Goal: Information Seeking & Learning: Compare options

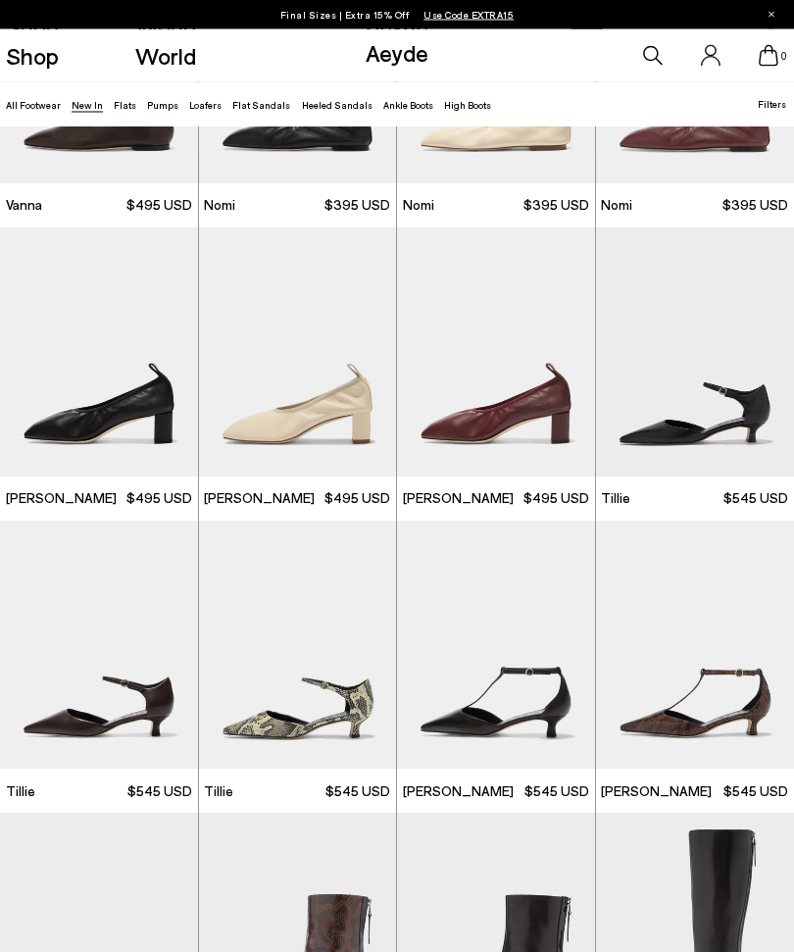
scroll to position [1952, 0]
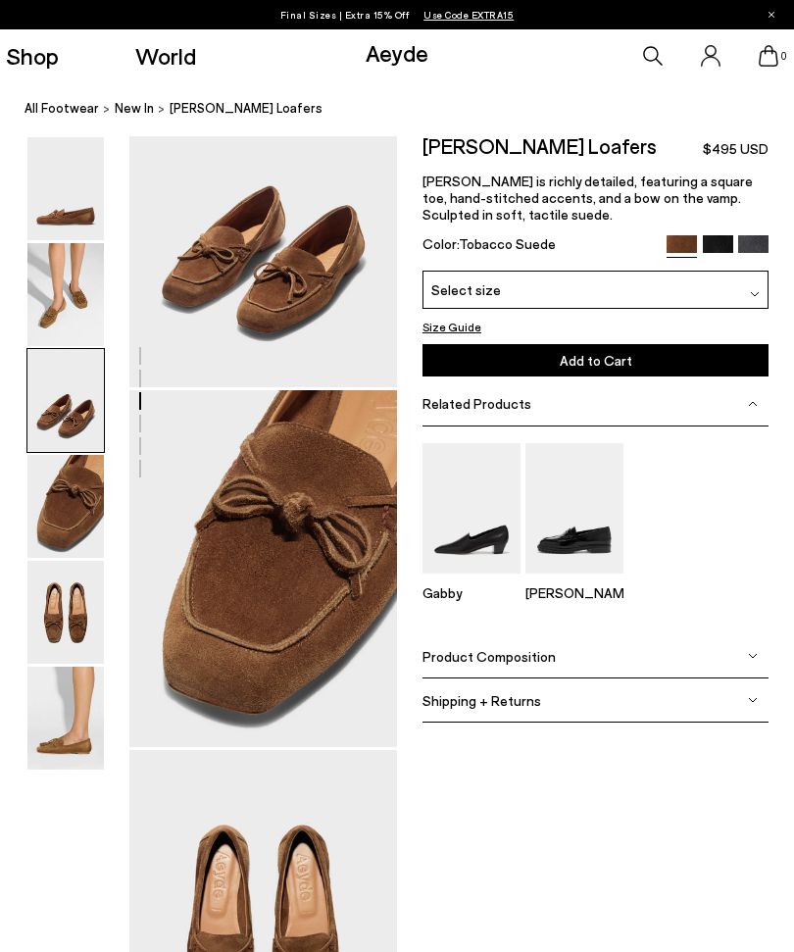
scroll to position [795, 0]
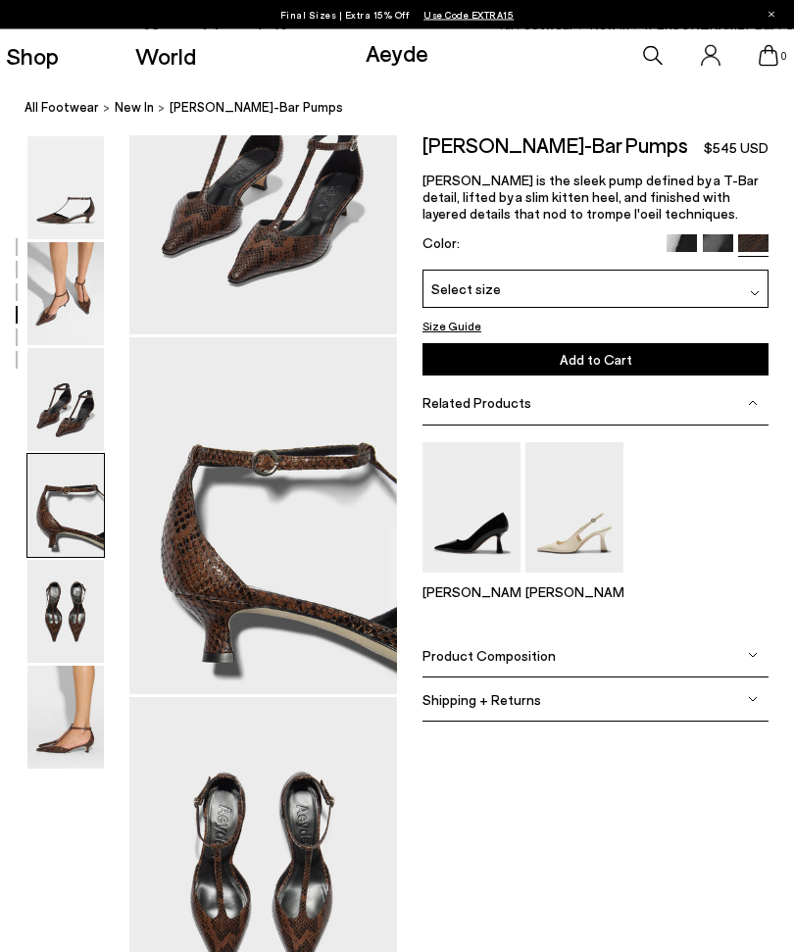
scroll to position [879, 0]
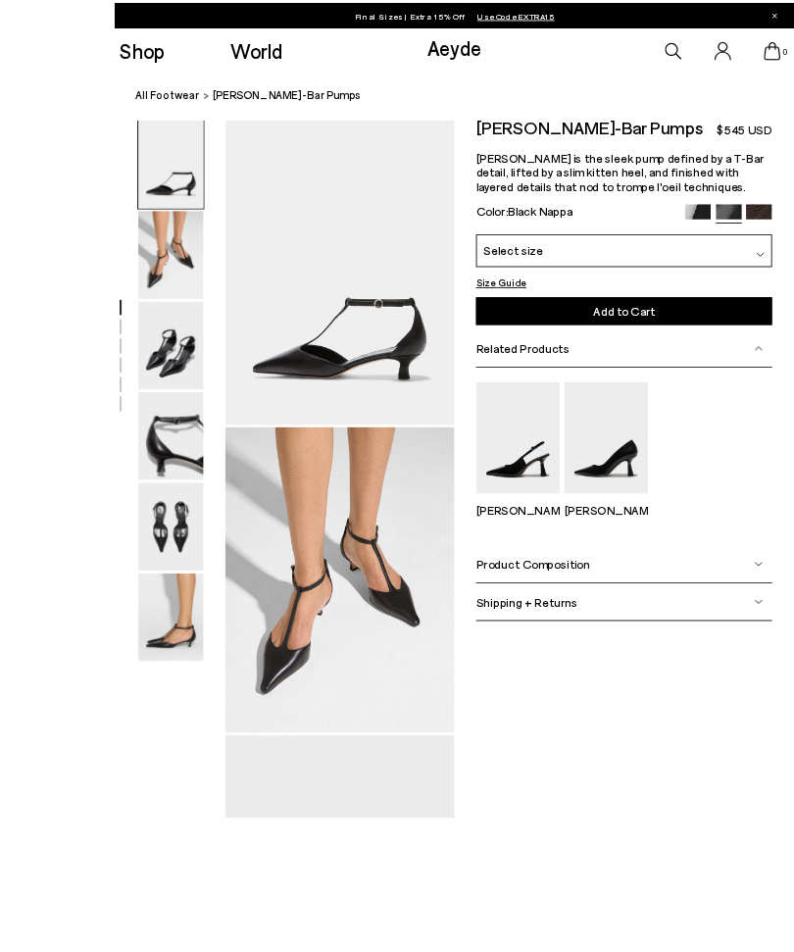
scroll to position [127, 0]
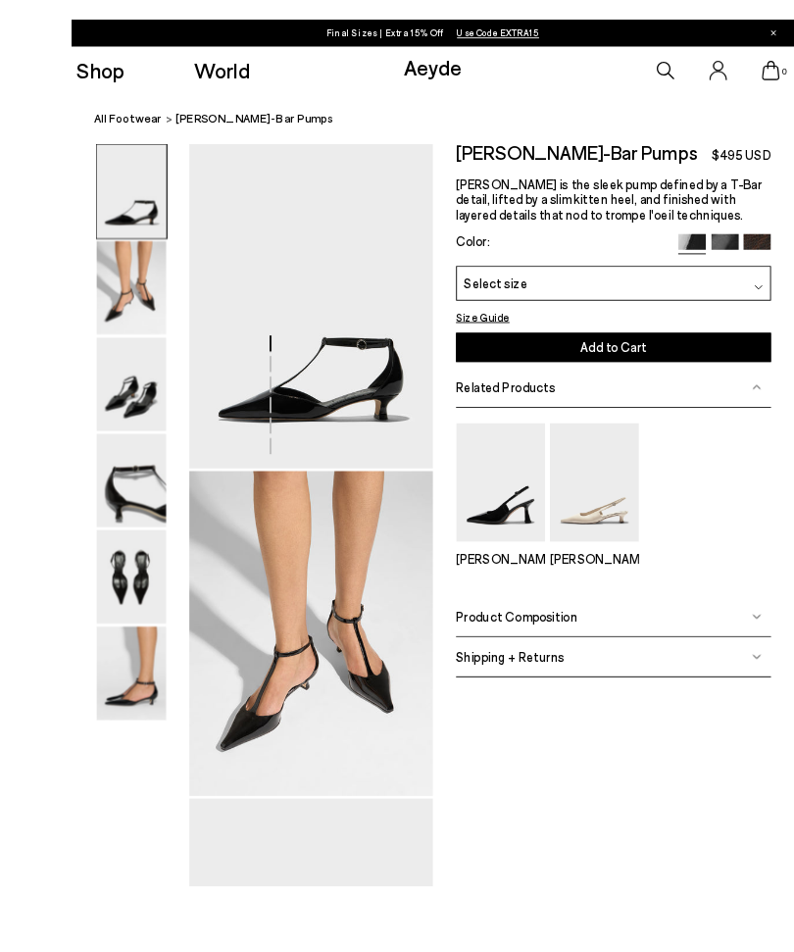
scroll to position [33, 0]
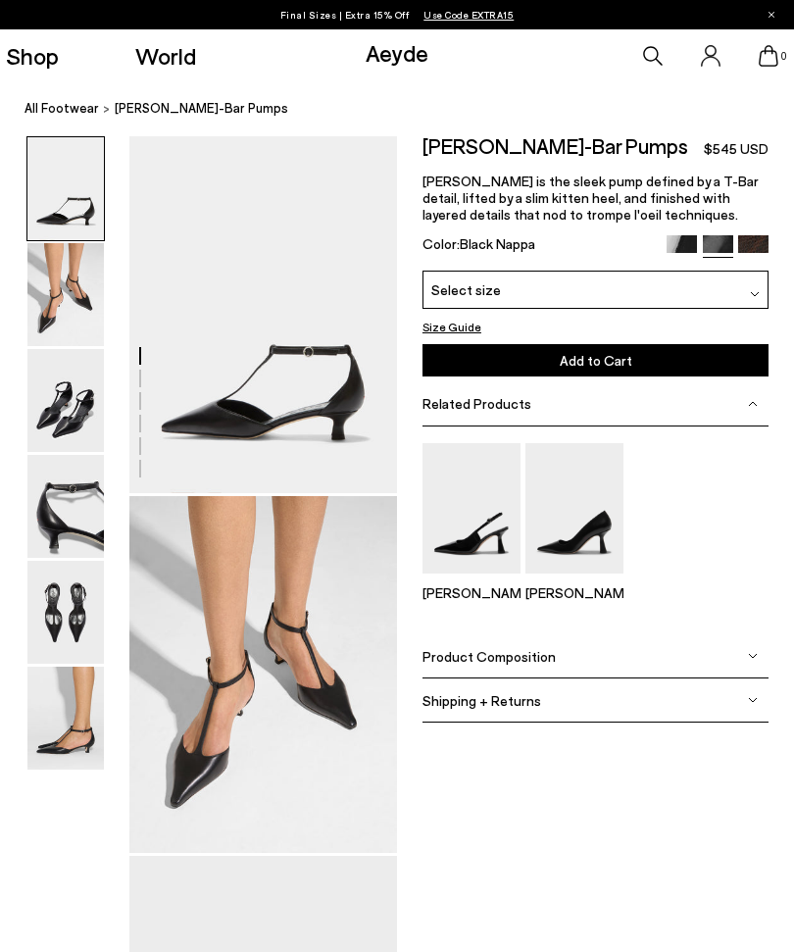
scroll to position [127, 0]
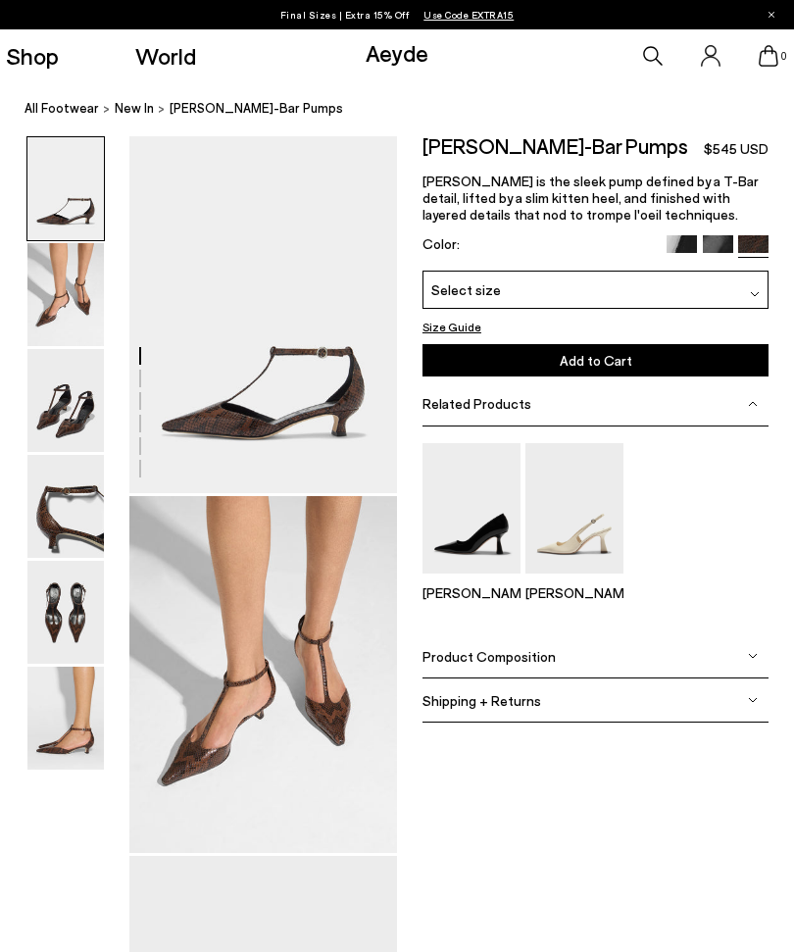
scroll to position [1, 0]
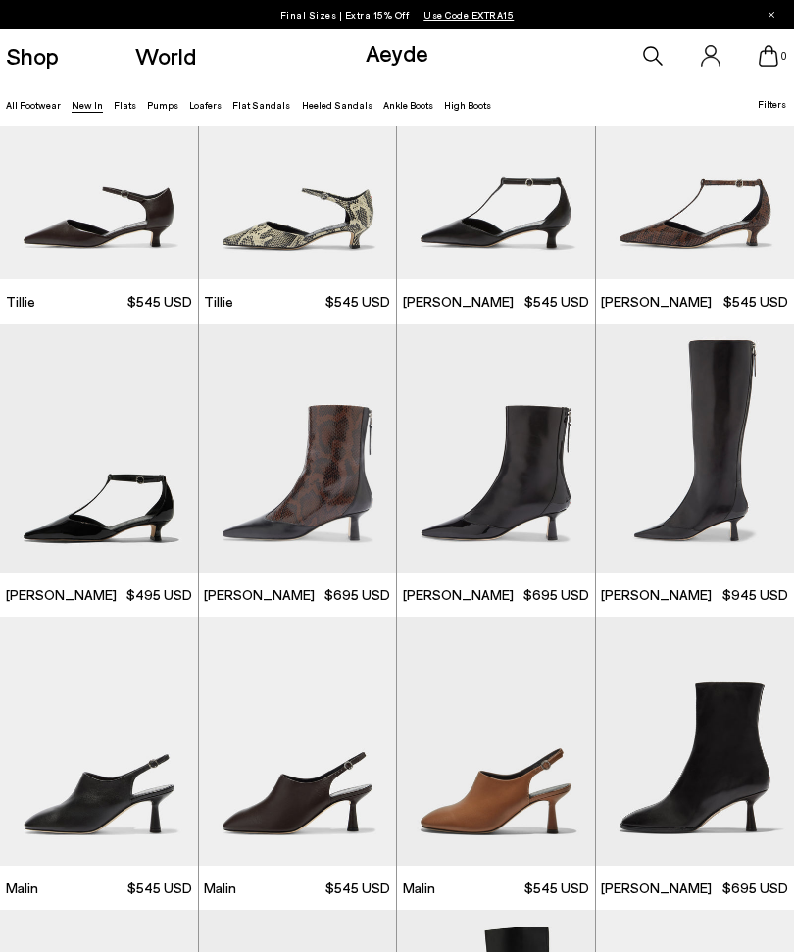
scroll to position [2507, 0]
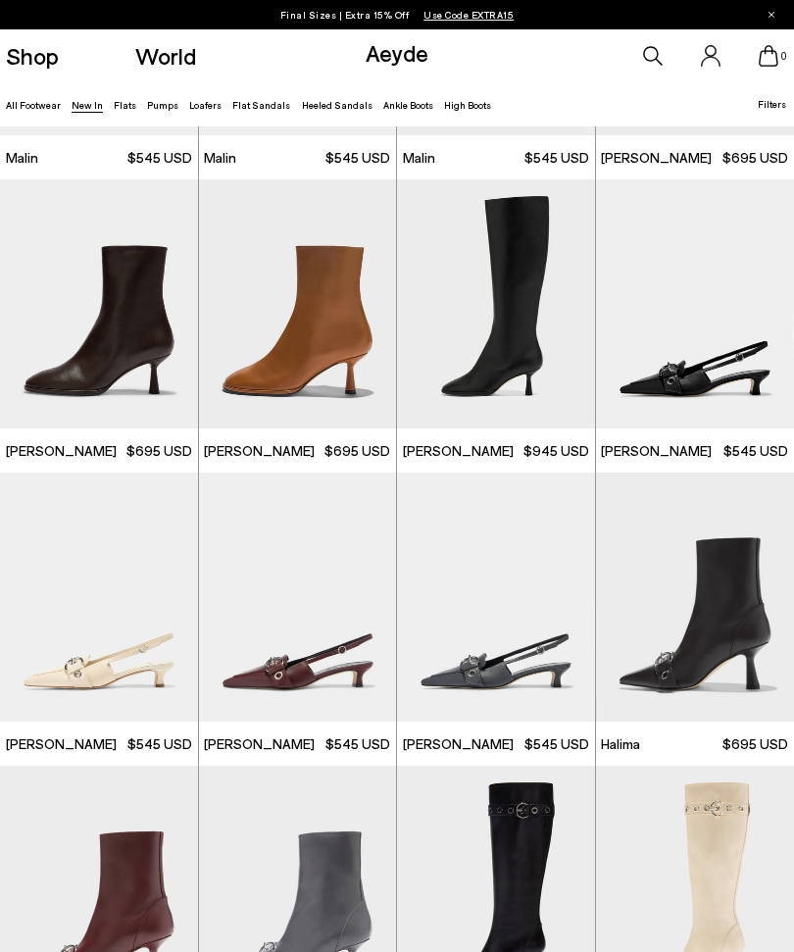
scroll to position [3237, 0]
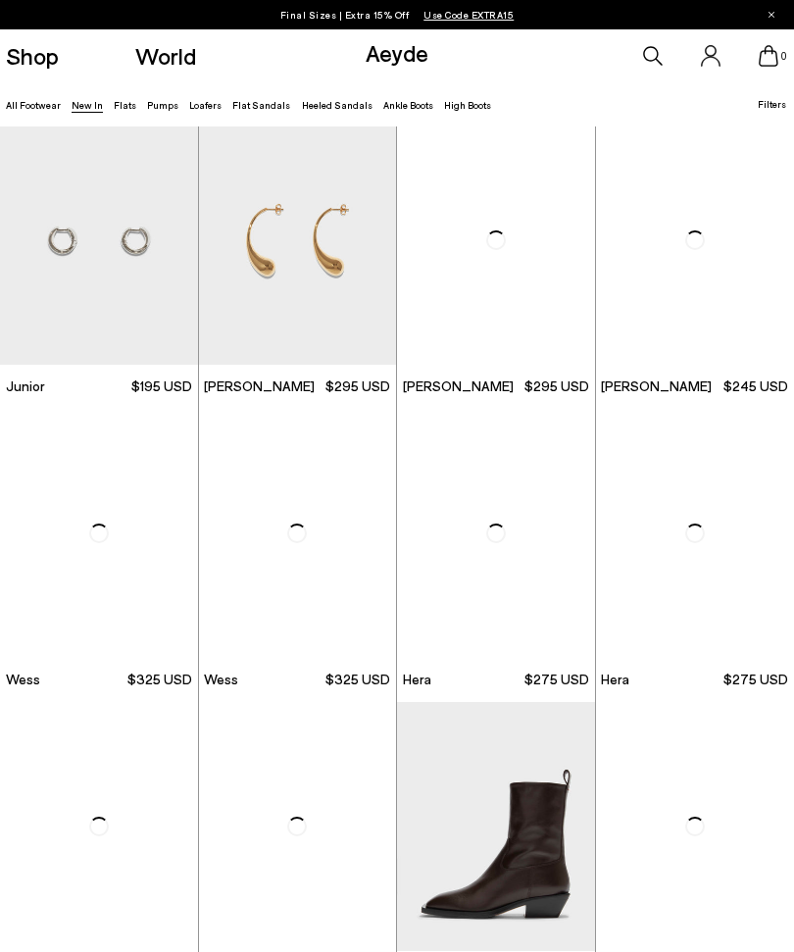
scroll to position [7632, 0]
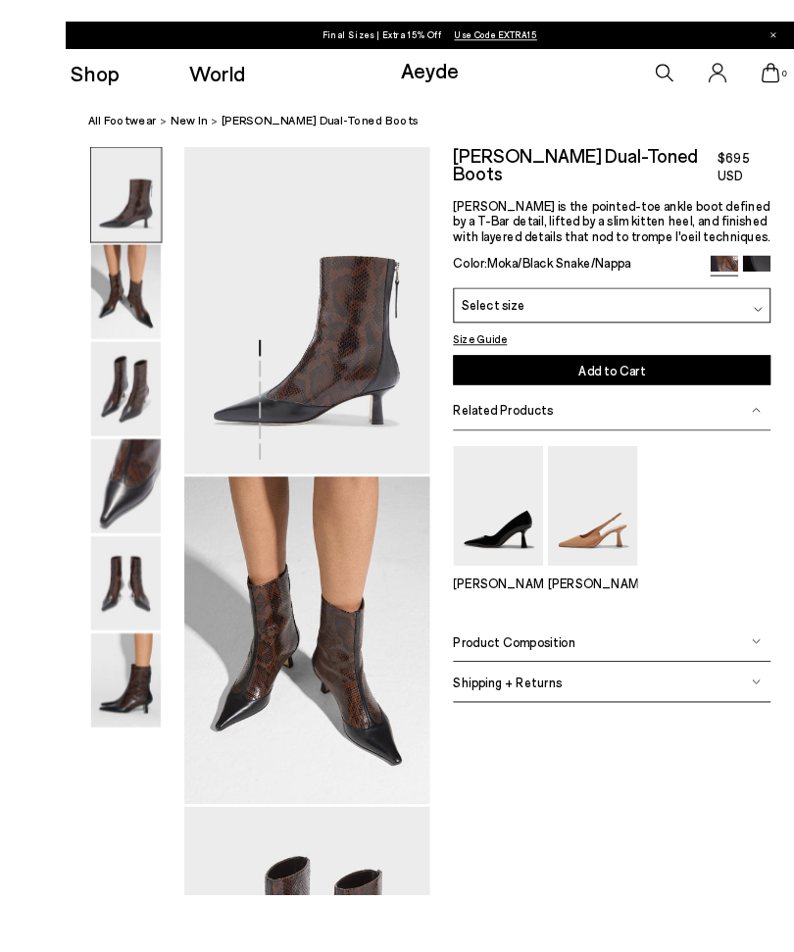
scroll to position [143, 0]
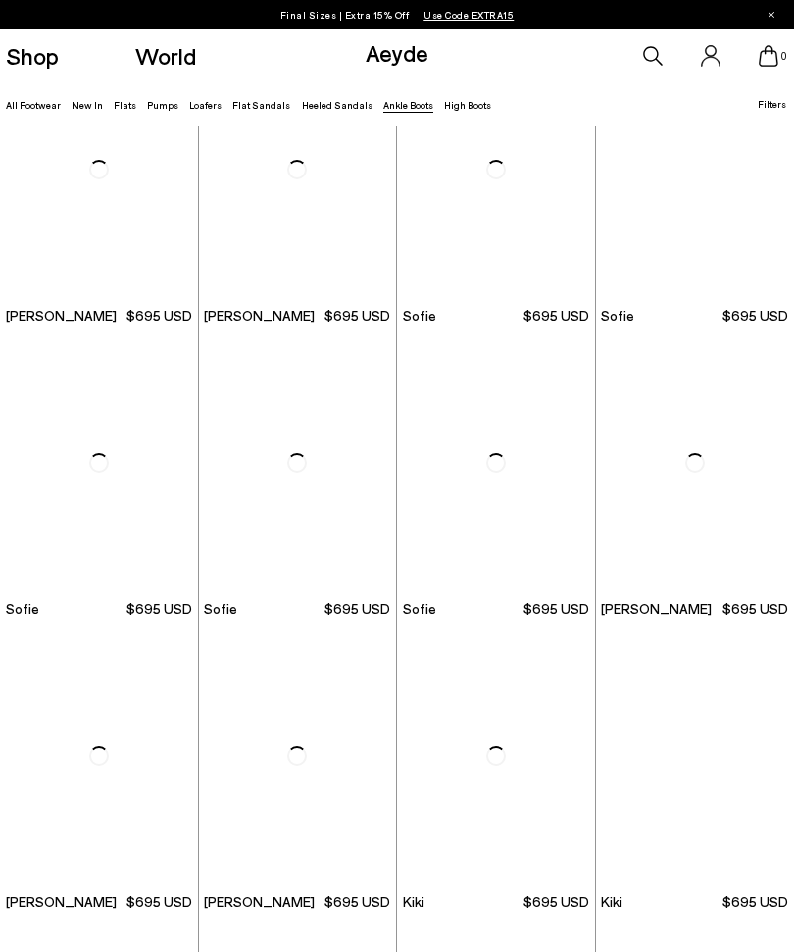
scroll to position [967, 0]
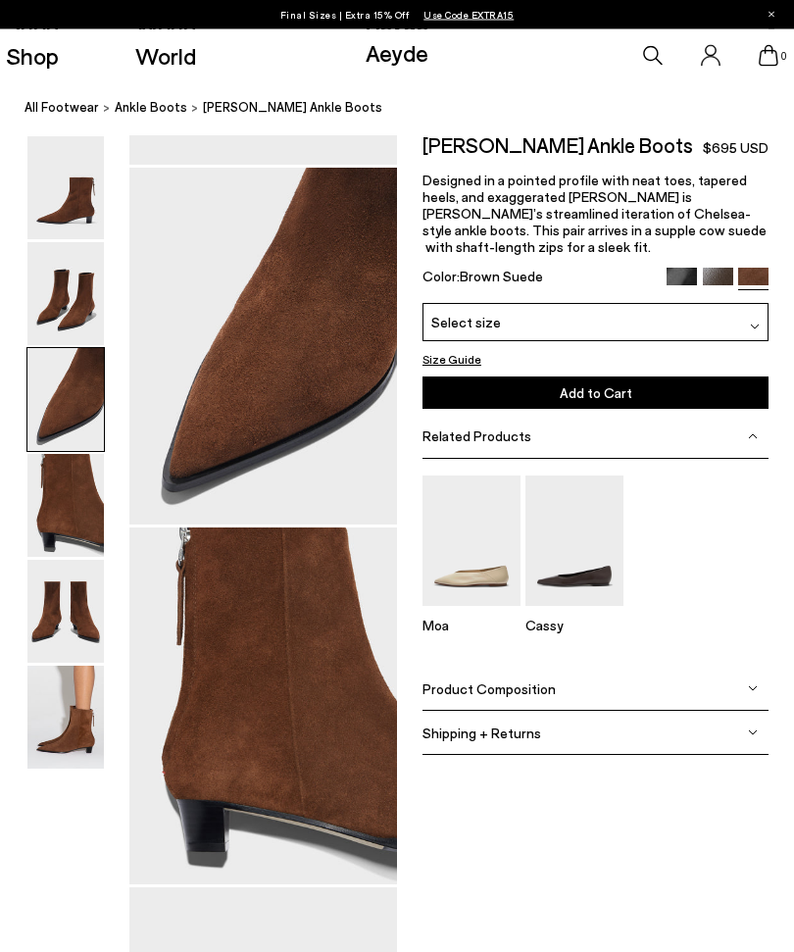
scroll to position [680, 0]
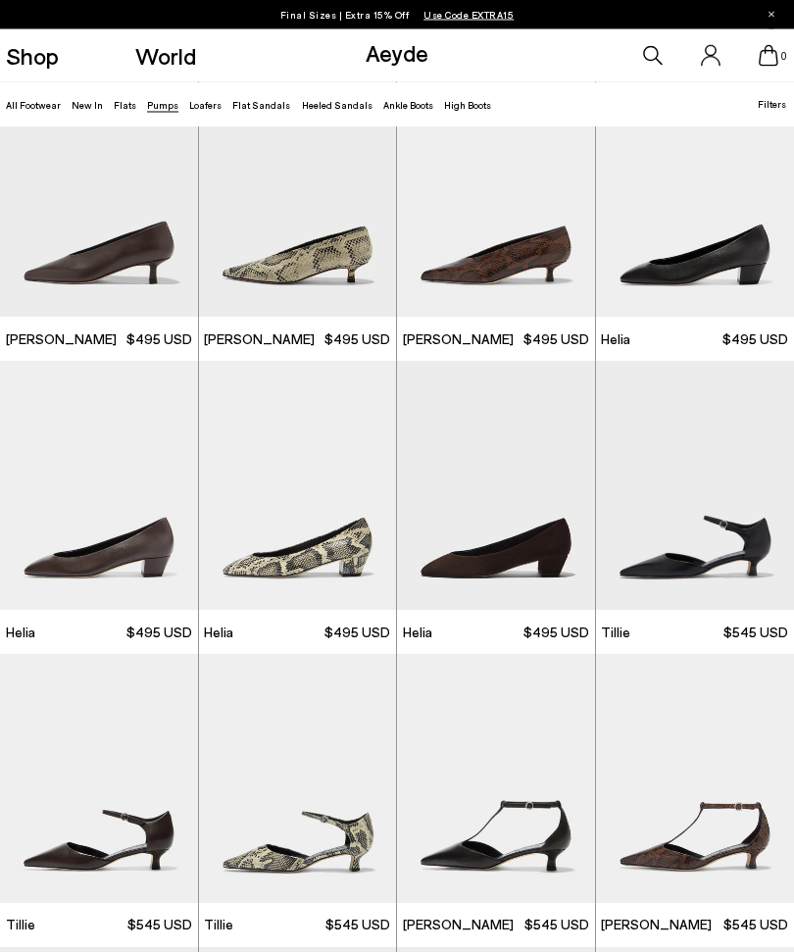
scroll to position [352, 0]
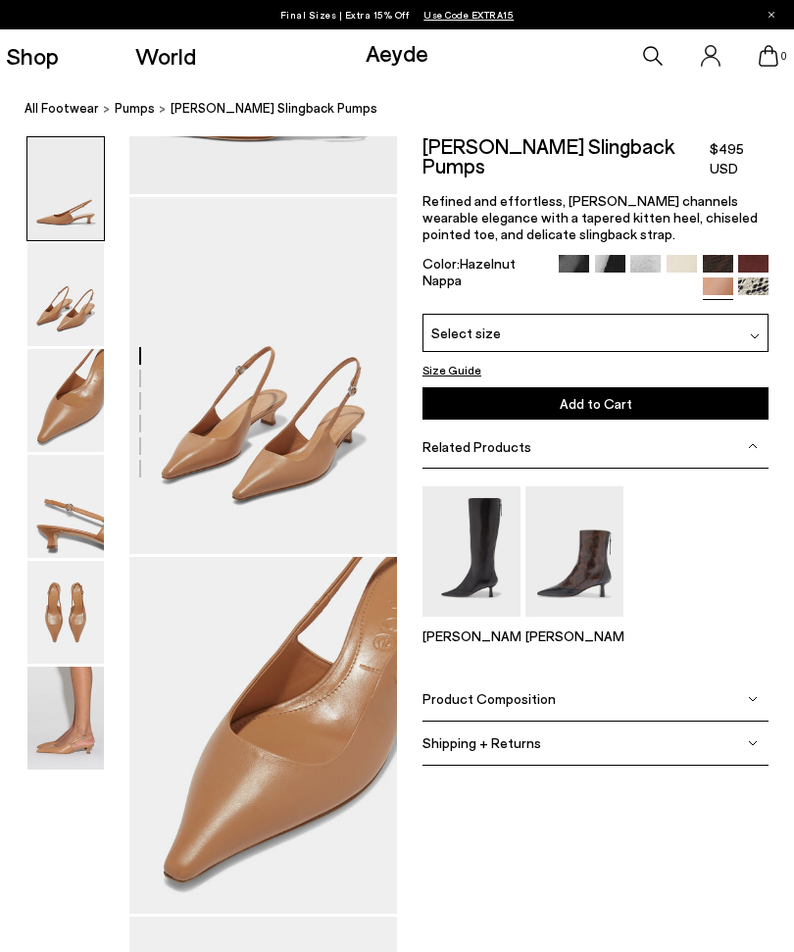
scroll to position [365, 0]
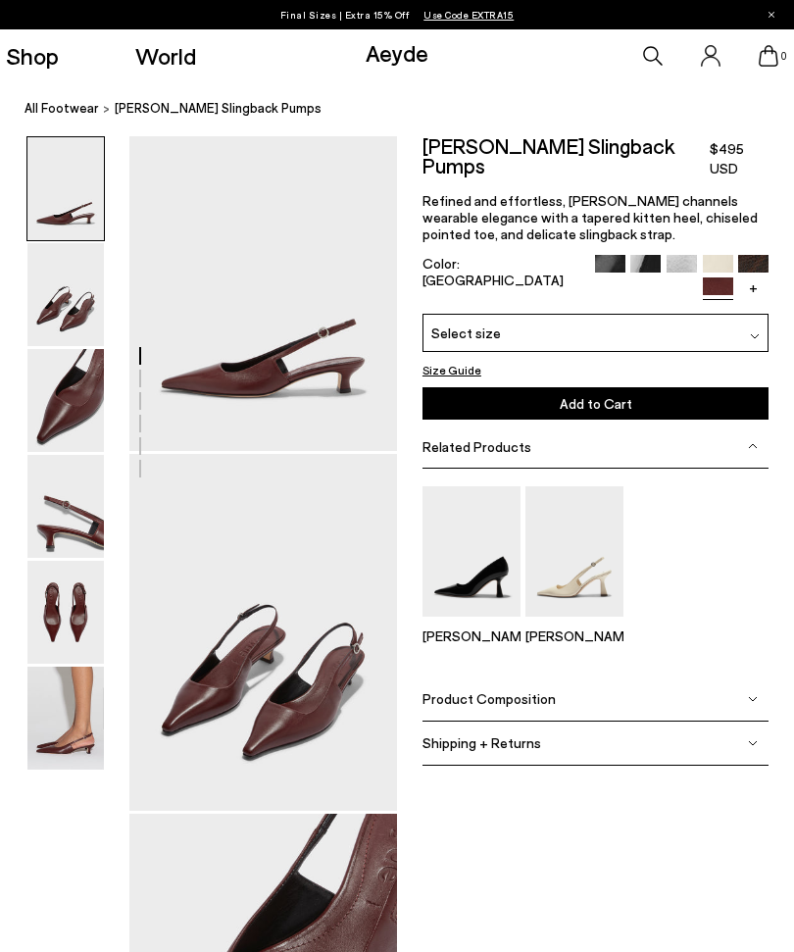
scroll to position [19, 0]
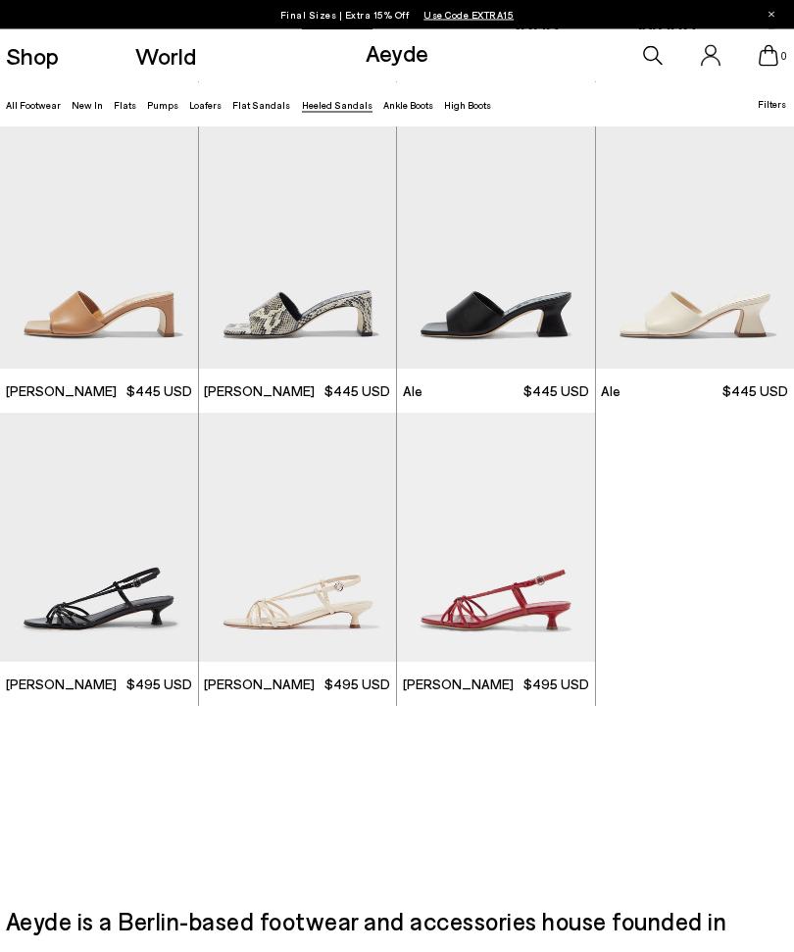
scroll to position [2352, 0]
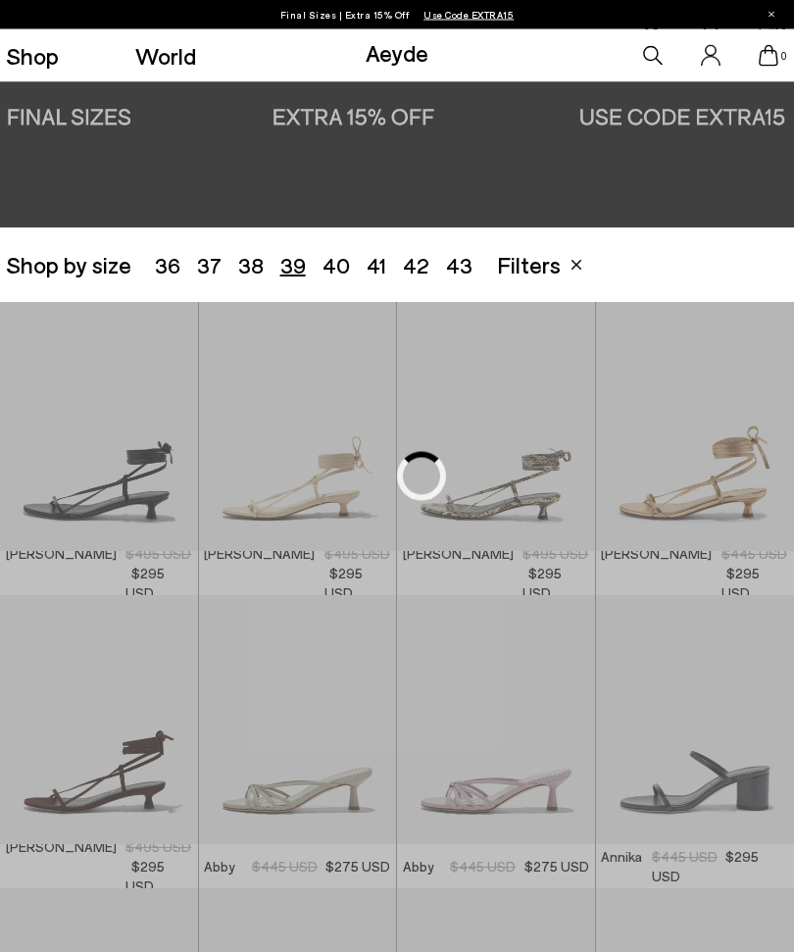
scroll to position [221, 0]
